Goal: Find specific page/section: Find specific page/section

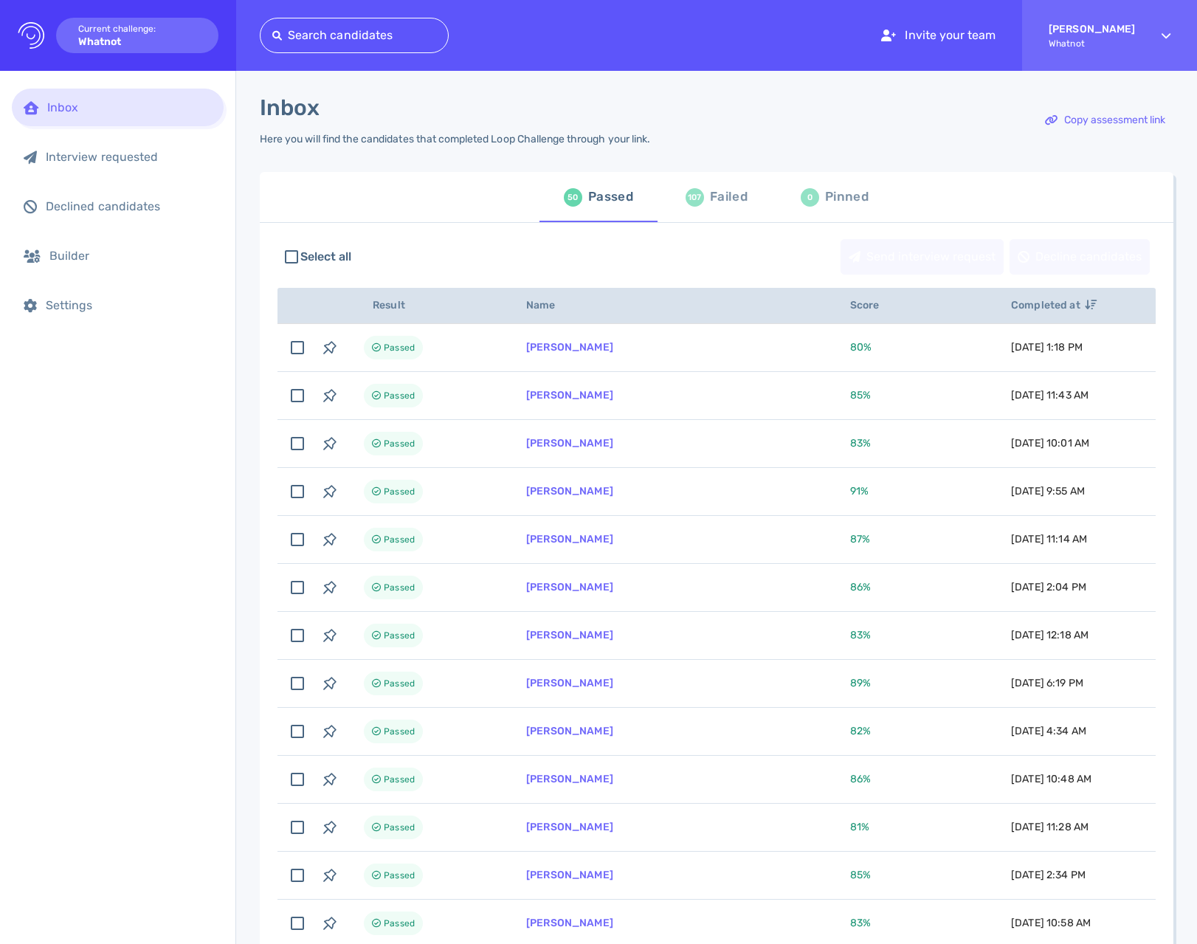
click at [163, 596] on div "Inbox Interview requested Declined candidates Builder Settings" at bounding box center [117, 507] width 235 height 873
click at [724, 191] on div "Failed" at bounding box center [729, 197] width 38 height 22
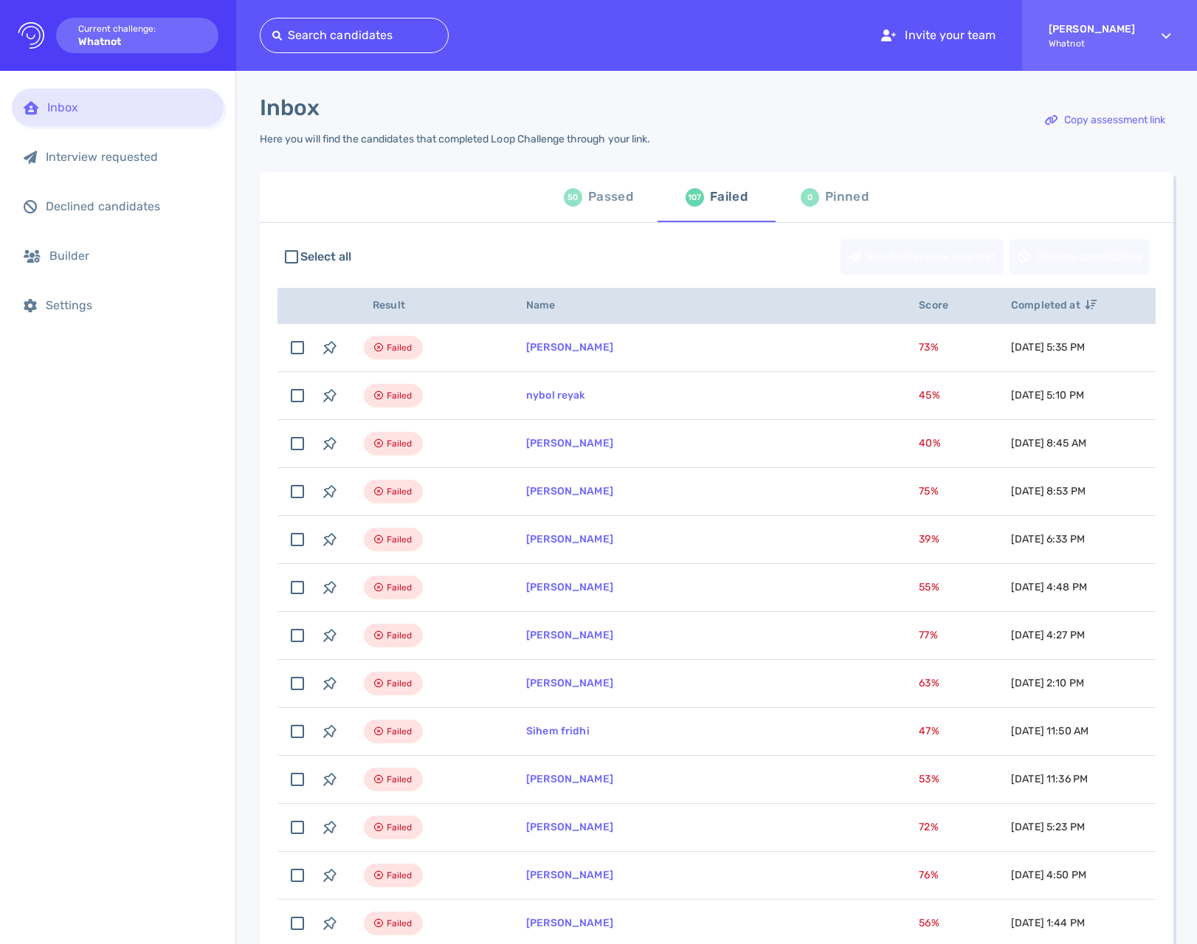
click at [588, 199] on div "Passed" at bounding box center [610, 197] width 45 height 22
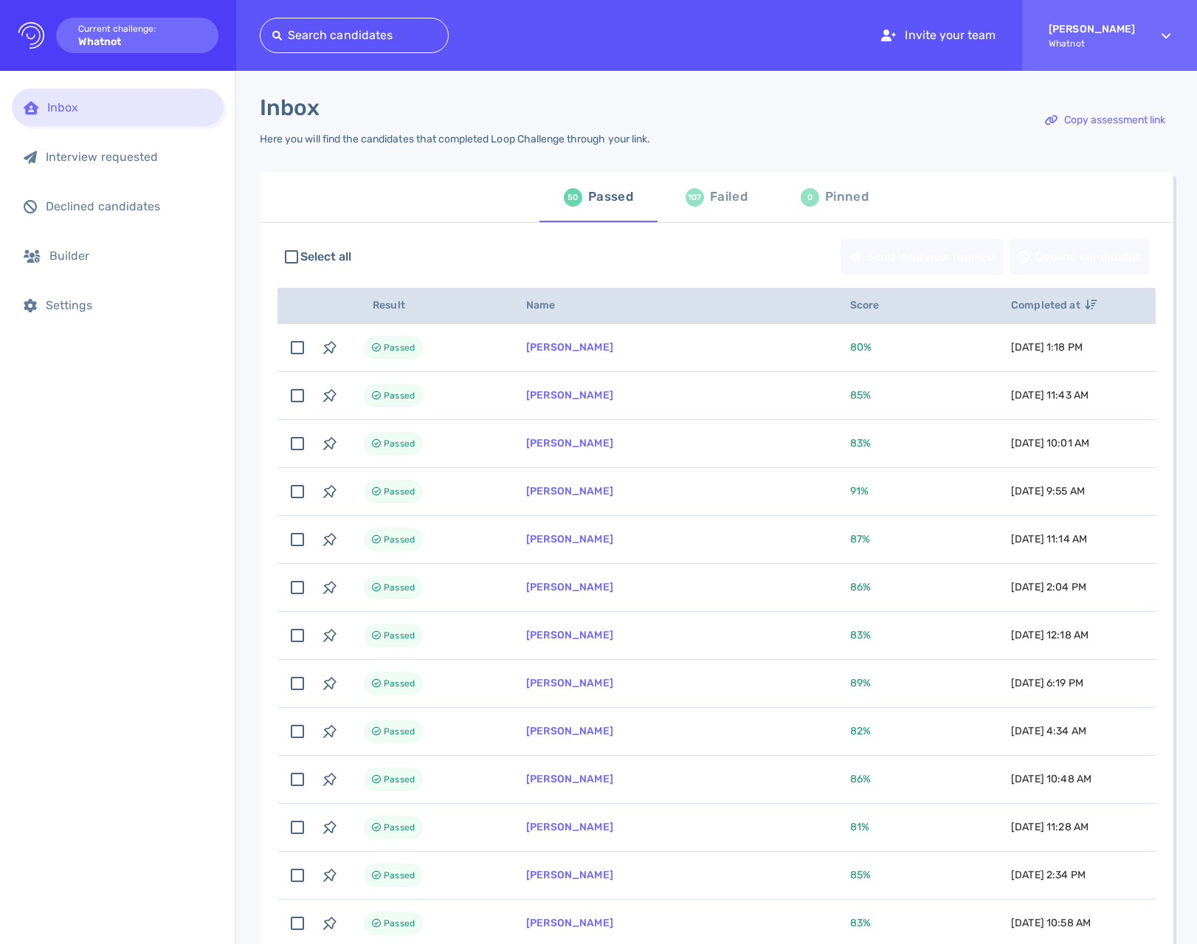
click at [714, 196] on div "Failed" at bounding box center [729, 197] width 38 height 22
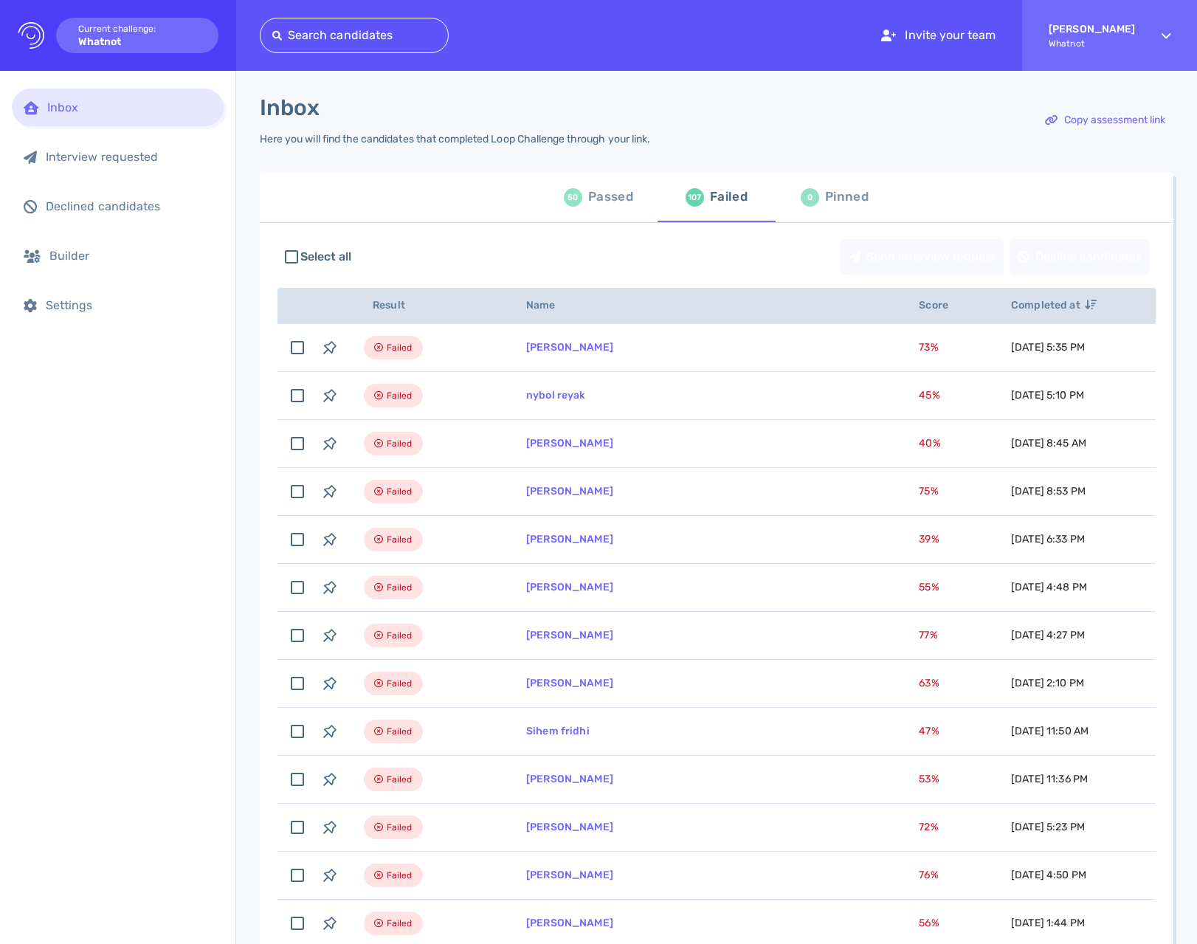
click at [717, 255] on div "Select all Send interview request Decline candidates" at bounding box center [716, 257] width 878 height 50
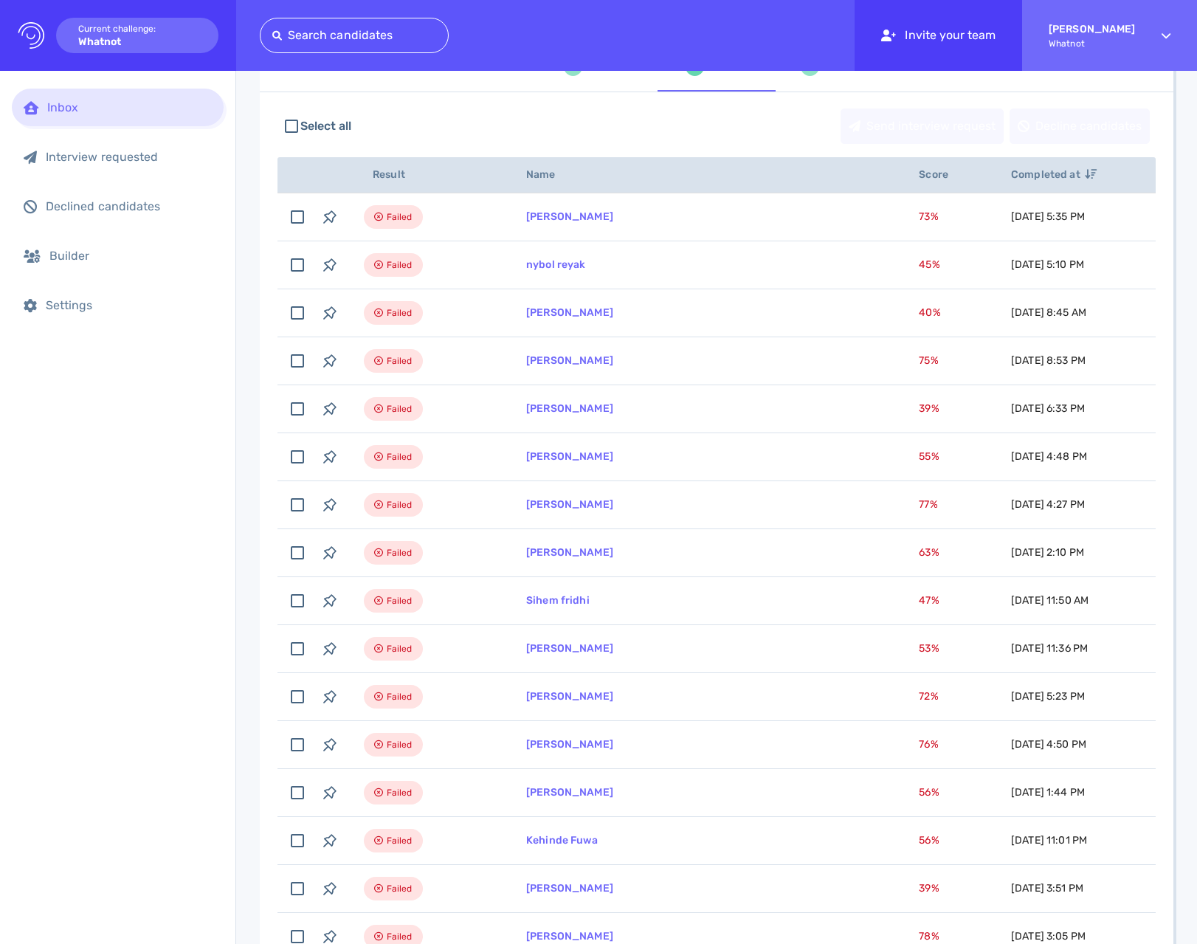
scroll to position [1040, 0]
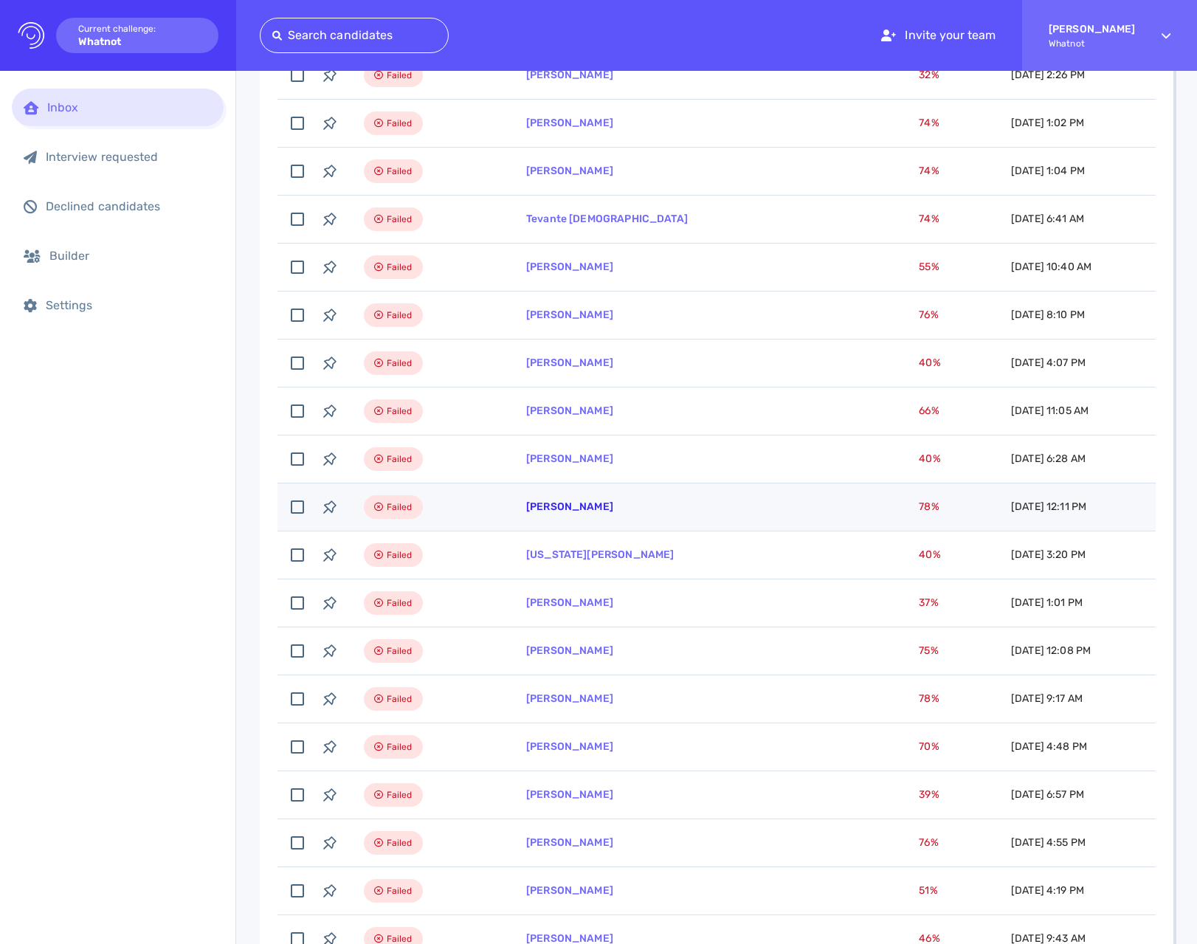
click at [571, 509] on link "[PERSON_NAME]" at bounding box center [569, 506] width 87 height 13
